Goal: Task Accomplishment & Management: Manage account settings

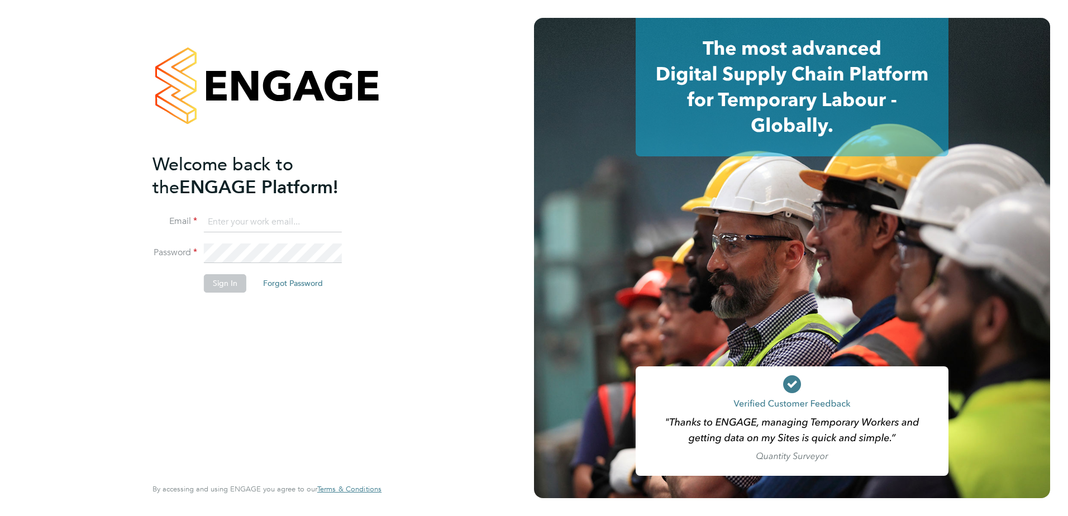
type input "julie.tante@apleona.com"
click at [220, 284] on button "Sign In" at bounding box center [225, 283] width 42 height 18
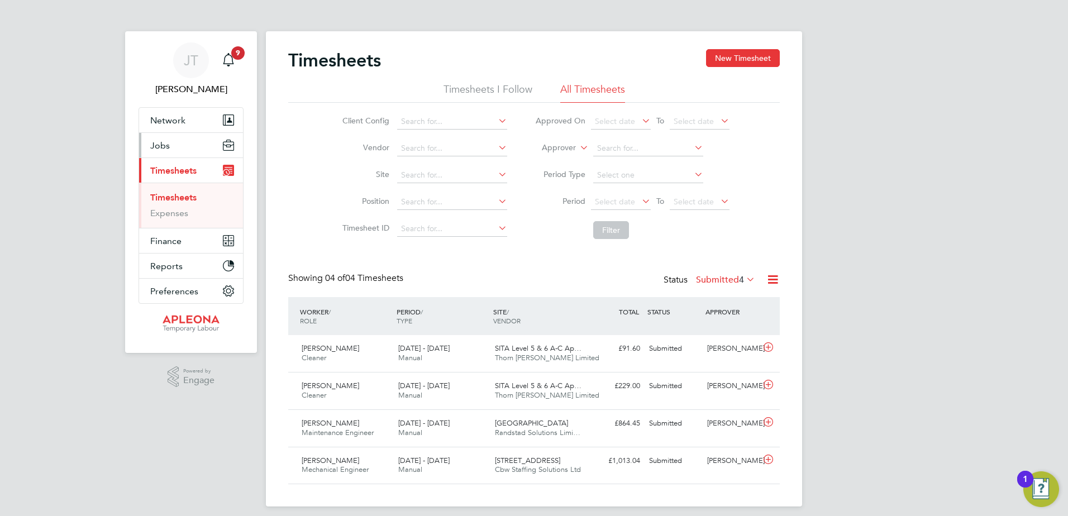
click at [176, 147] on button "Jobs" at bounding box center [191, 145] width 104 height 25
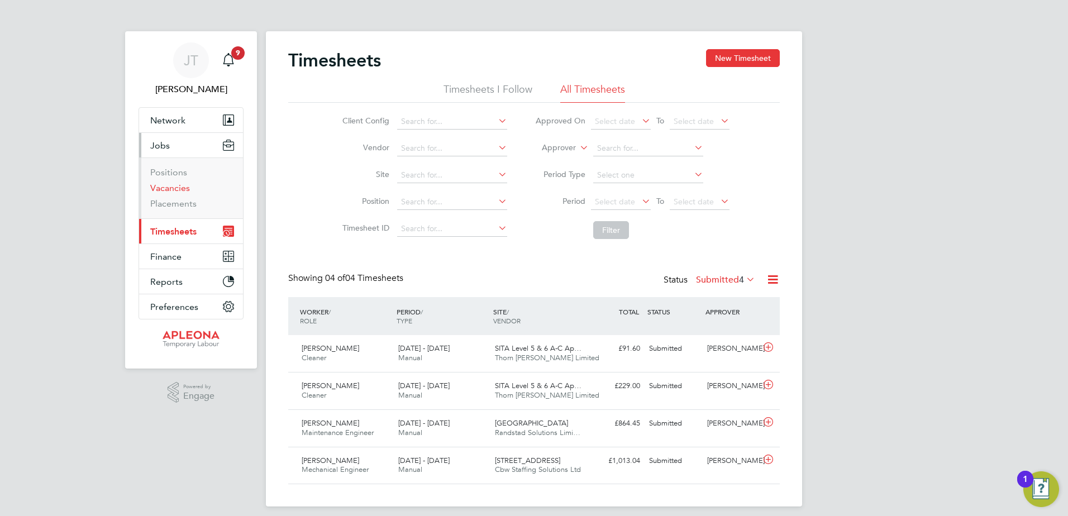
click at [177, 186] on link "Vacancies" at bounding box center [170, 188] width 40 height 11
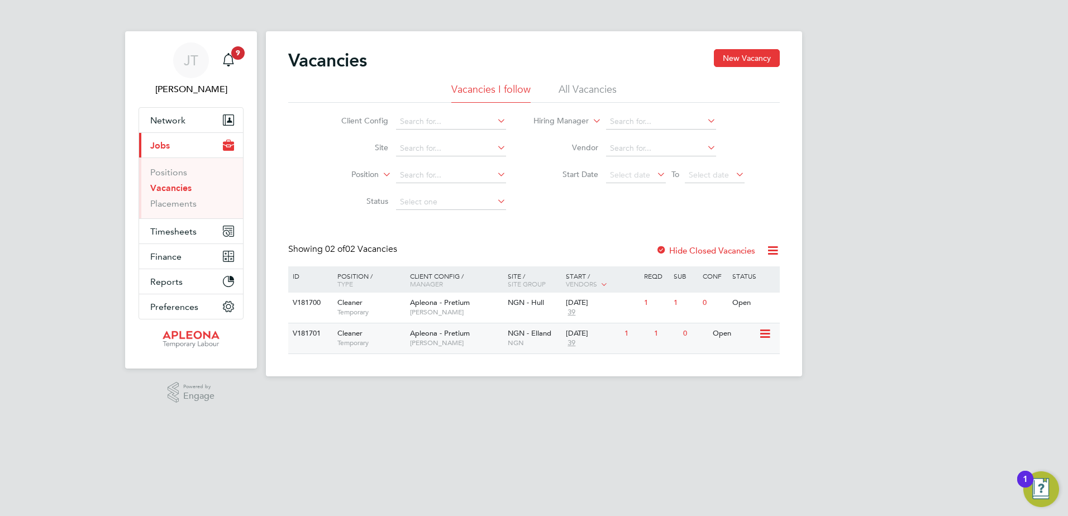
click at [724, 332] on div "Open" at bounding box center [734, 333] width 49 height 21
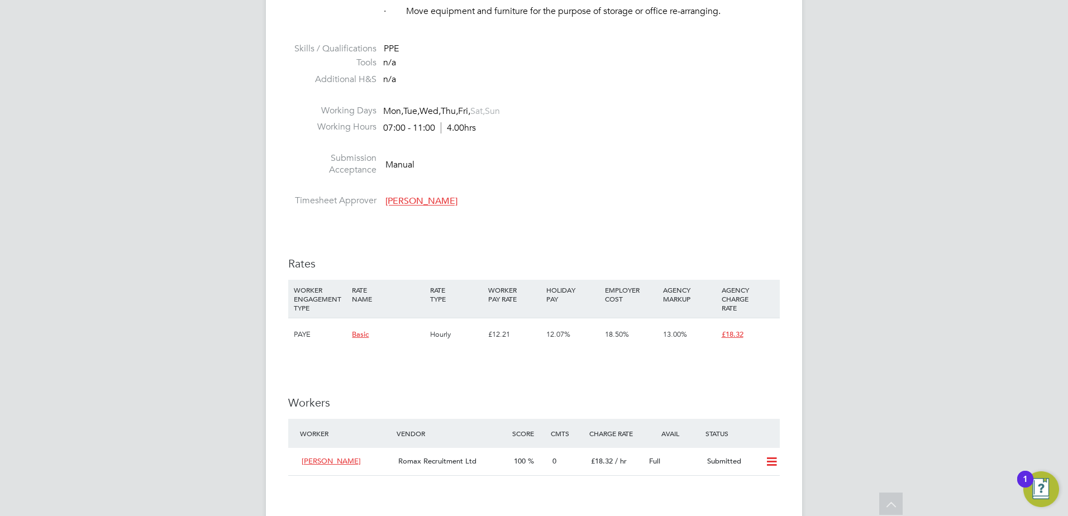
scroll to position [782, 0]
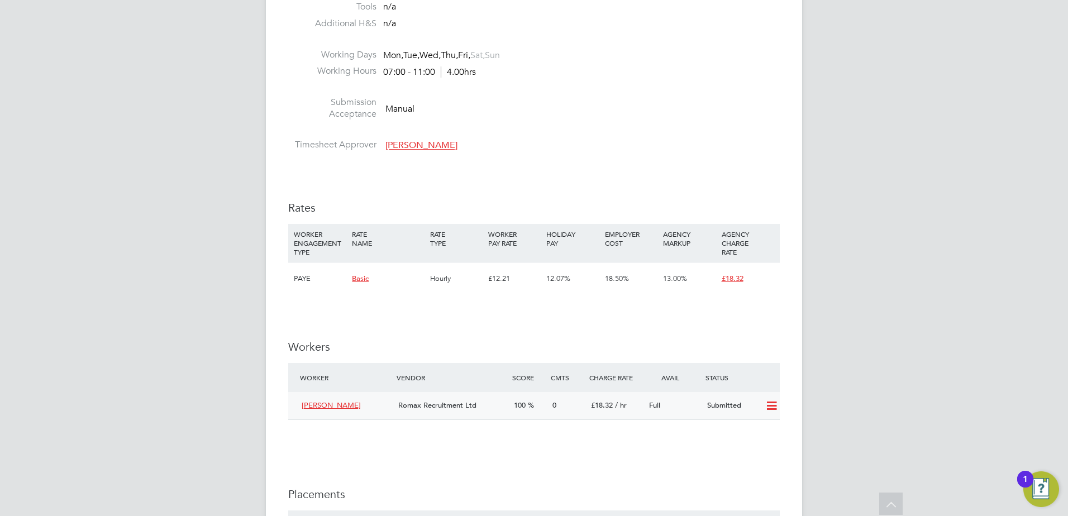
click at [772, 403] on icon at bounding box center [771, 405] width 14 height 9
click at [754, 429] on li "Offer" at bounding box center [756, 430] width 39 height 16
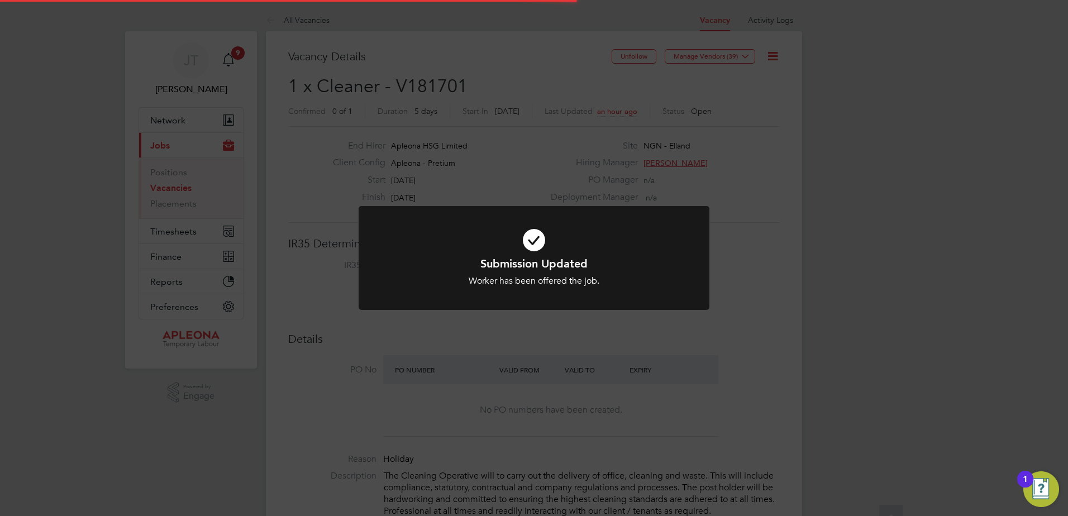
scroll to position [33, 78]
click at [190, 393] on div "Submission Updated Worker has been offered the job. Cancel Okay" at bounding box center [534, 258] width 1068 height 516
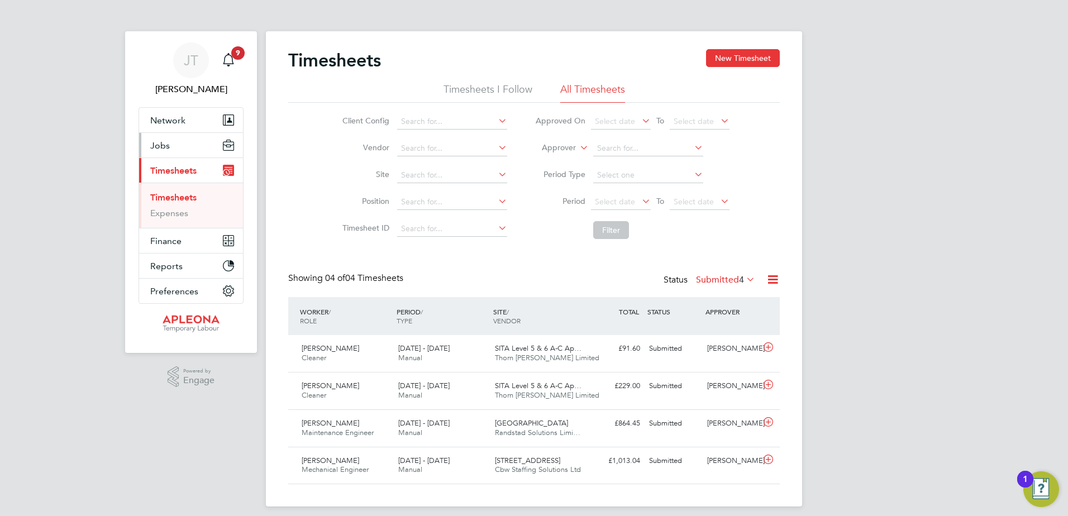
click at [160, 144] on span "Jobs" at bounding box center [160, 145] width 20 height 11
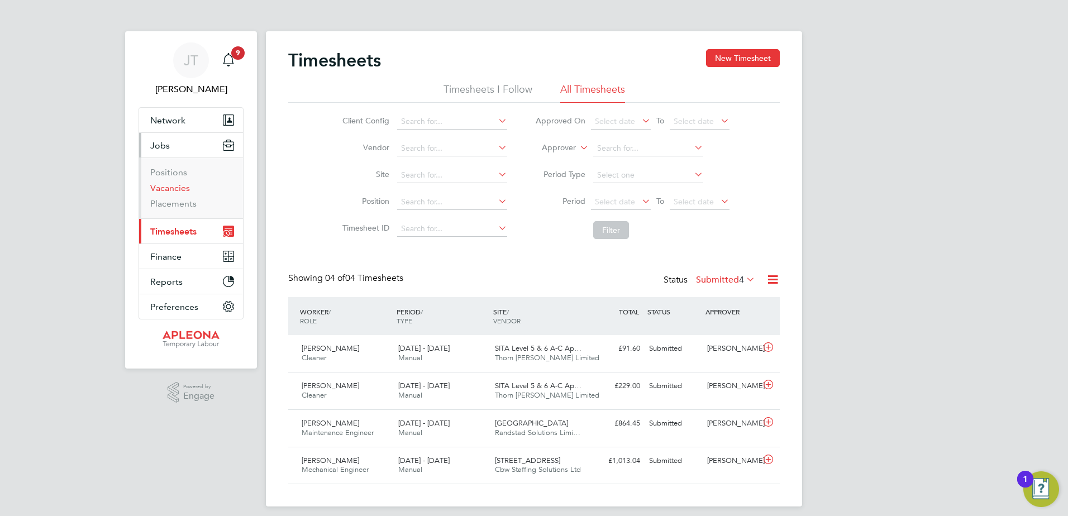
click at [176, 190] on link "Vacancies" at bounding box center [170, 188] width 40 height 11
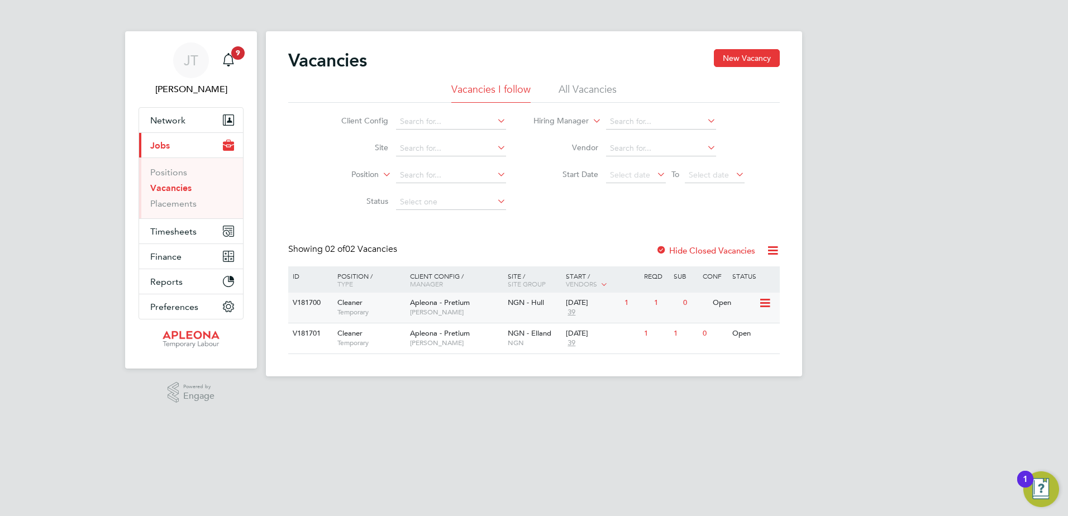
click at [534, 303] on span "NGN - Hull" at bounding box center [526, 302] width 36 height 9
click at [728, 331] on div "Open" at bounding box center [734, 333] width 49 height 21
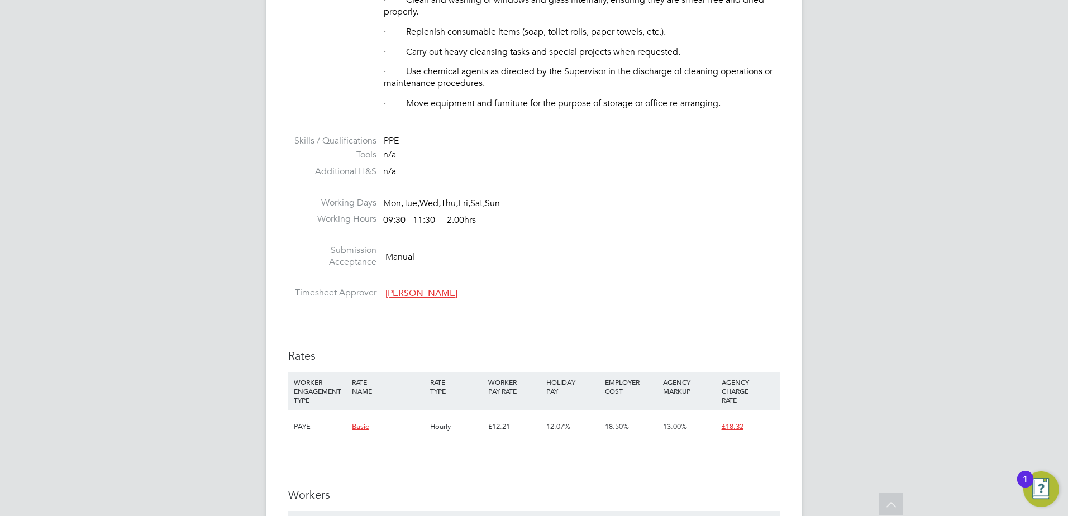
scroll to position [614, 0]
